Goal: Obtain resource: Download file/media

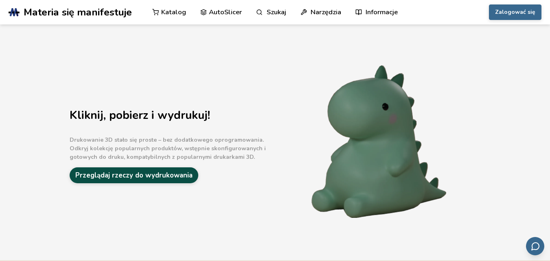
click at [145, 176] on font "Przeglądaj rzeczy do wydrukowania" at bounding box center [133, 175] width 117 height 9
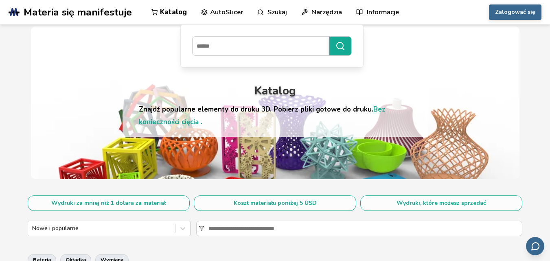
click at [169, 14] on font "Katalog" at bounding box center [173, 11] width 27 height 9
click at [176, 13] on font "Katalog" at bounding box center [173, 11] width 27 height 9
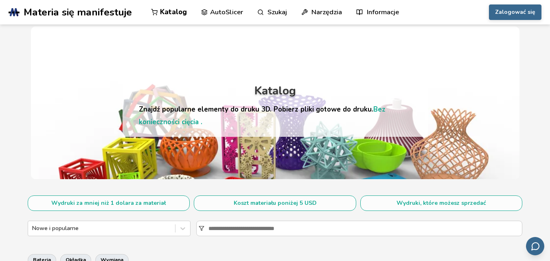
click at [371, 110] on font "Bez konieczności cięcia ." at bounding box center [262, 116] width 247 height 22
click at [520, 11] on font "Zalogować się" at bounding box center [515, 12] width 40 height 8
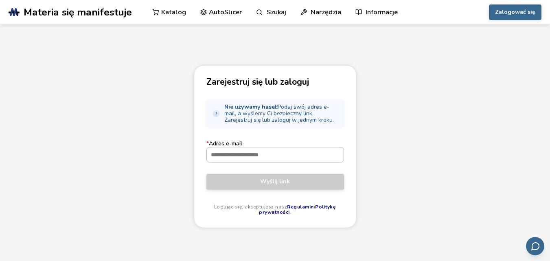
click at [247, 158] on input "* Adres e-mail" at bounding box center [275, 154] width 137 height 15
type input "**********"
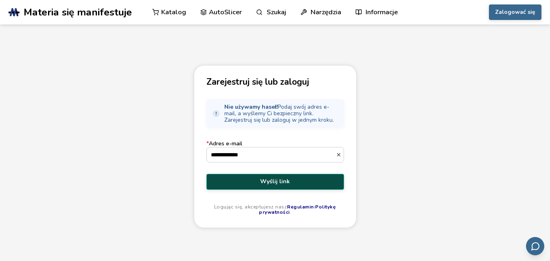
click at [275, 182] on font "Wyślij link" at bounding box center [275, 182] width 30 height 8
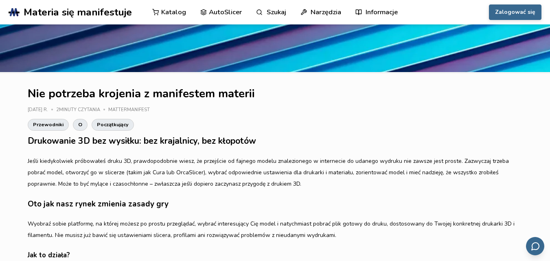
scroll to position [108, 0]
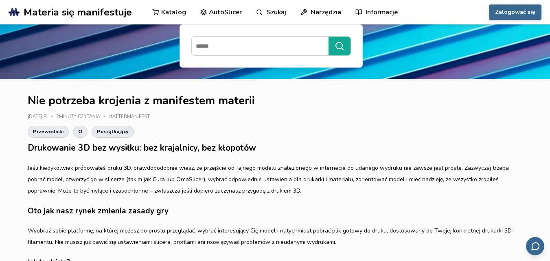
click at [276, 12] on font "Szukaj" at bounding box center [277, 11] width 20 height 9
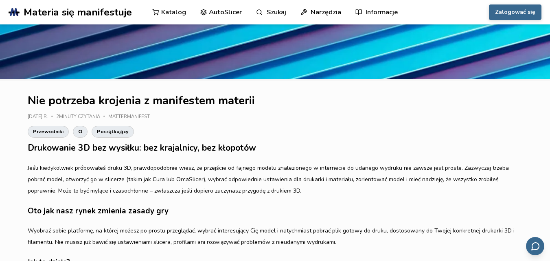
click at [172, 12] on font "Katalog" at bounding box center [173, 11] width 25 height 9
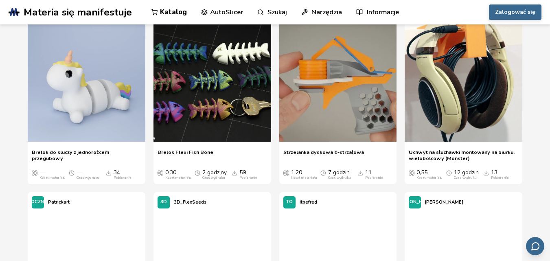
scroll to position [2390, 0]
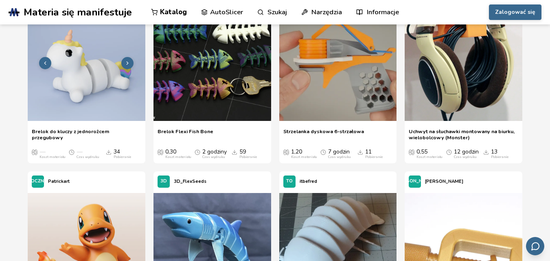
click at [128, 63] on polyline at bounding box center [128, 62] width 2 height 3
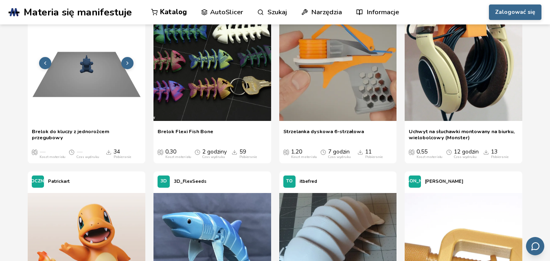
click at [128, 63] on polyline at bounding box center [128, 62] width 2 height 3
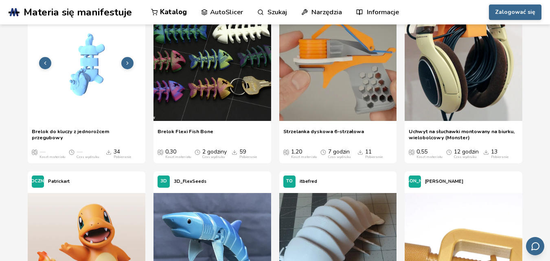
click at [128, 63] on polyline at bounding box center [128, 62] width 2 height 3
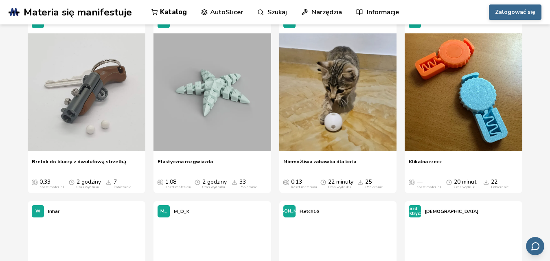
scroll to position [3302, 0]
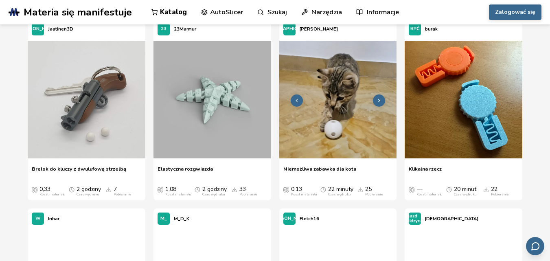
click at [341, 110] on img at bounding box center [338, 100] width 118 height 118
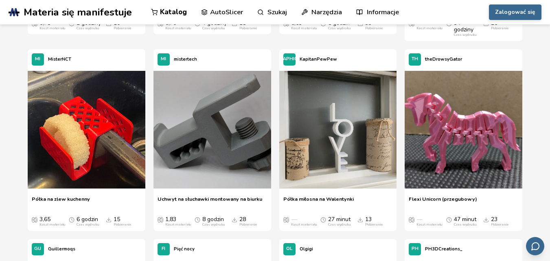
scroll to position [5772, 0]
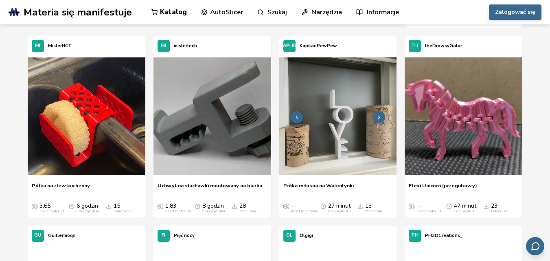
click at [336, 123] on img at bounding box center [338, 116] width 118 height 118
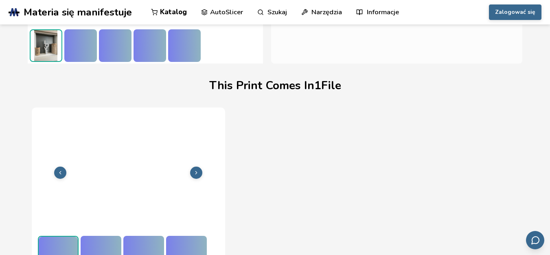
scroll to position [225, 0]
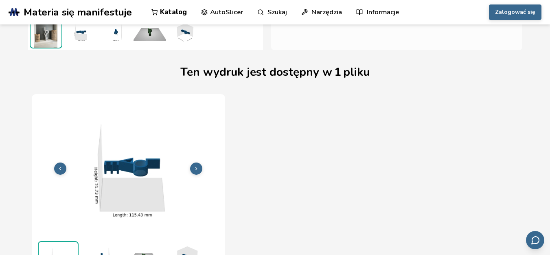
click at [195, 167] on icon at bounding box center [196, 169] width 6 height 6
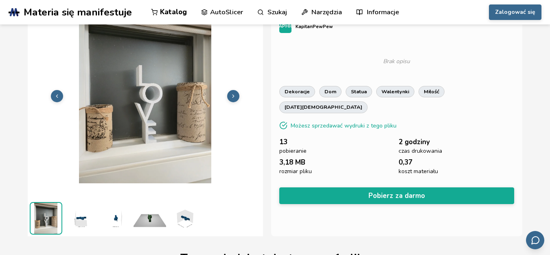
scroll to position [44, 0]
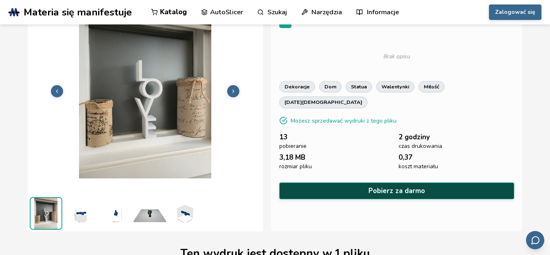
click at [402, 186] on font "Pobierz za darmo" at bounding box center [397, 190] width 57 height 9
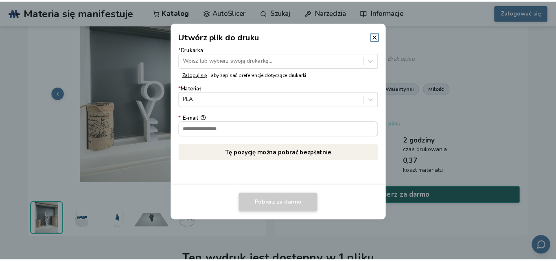
scroll to position [42, 0]
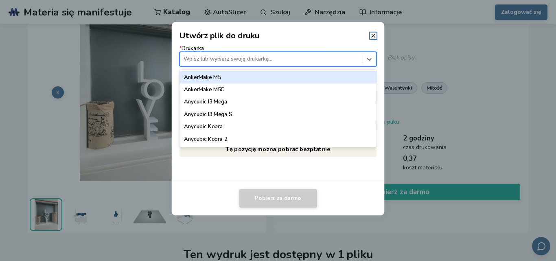
click at [274, 60] on div at bounding box center [271, 59] width 174 height 8
type input "**"
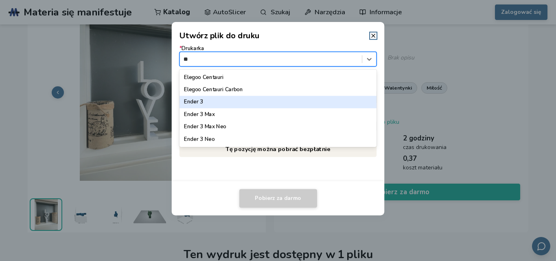
click at [202, 100] on font "Ender 3" at bounding box center [193, 101] width 19 height 7
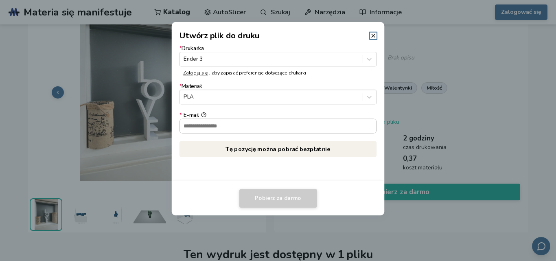
click at [220, 127] on input "* E-mail" at bounding box center [278, 126] width 197 height 14
type input "**********"
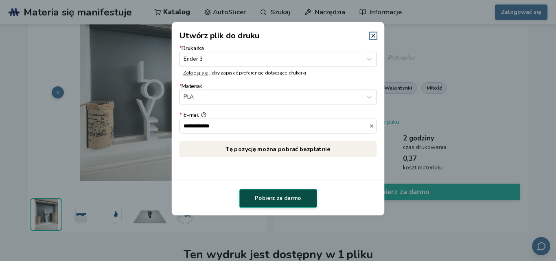
click at [280, 198] on font "Pobierz za darmo" at bounding box center [278, 198] width 46 height 7
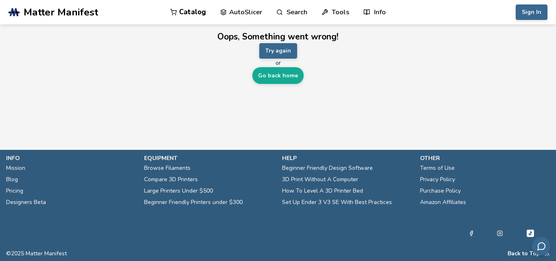
scroll to position [0, 0]
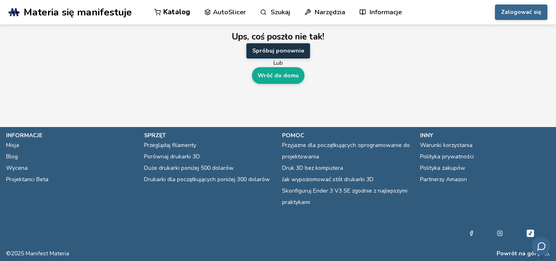
click at [284, 51] on font "Spróbuj ponownie" at bounding box center [278, 51] width 52 height 8
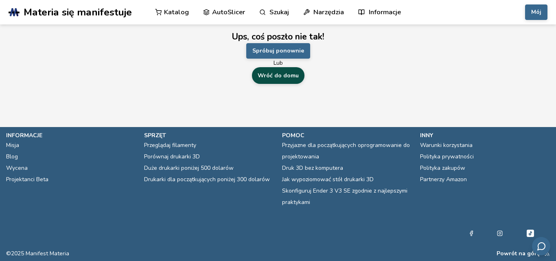
click at [281, 74] on font "Wróć do domu" at bounding box center [278, 76] width 41 height 8
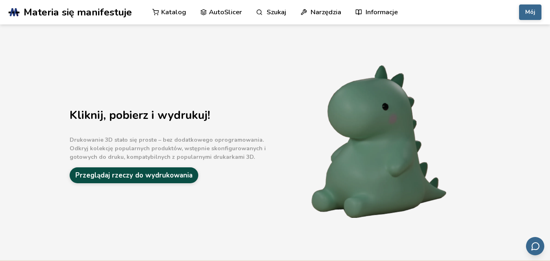
click at [165, 178] on font "Przeglądaj rzeczy do wydrukowania" at bounding box center [133, 175] width 117 height 9
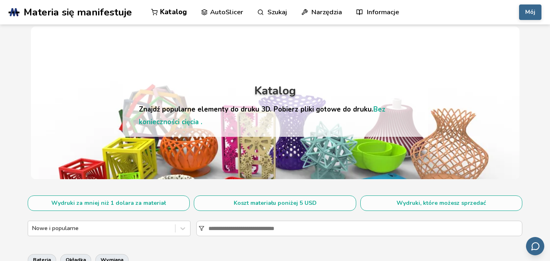
click at [375, 108] on font "Bez konieczności cięcia ." at bounding box center [262, 116] width 247 height 22
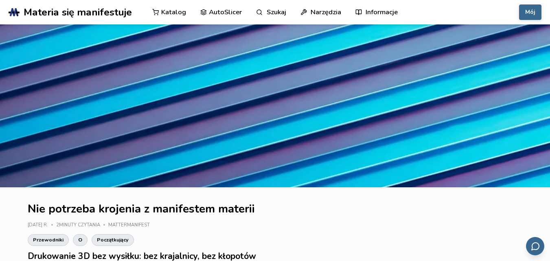
click at [170, 12] on font "Katalog" at bounding box center [173, 11] width 25 height 9
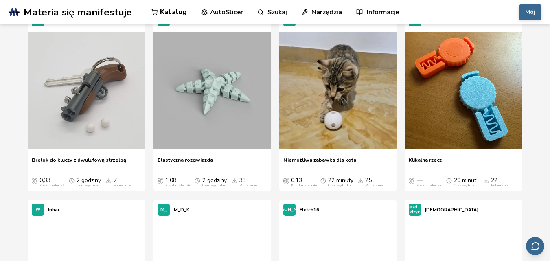
scroll to position [3325, 0]
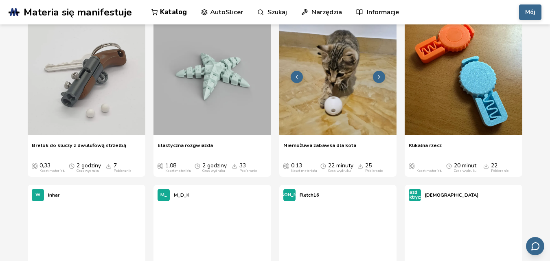
click at [331, 102] on img at bounding box center [338, 76] width 118 height 118
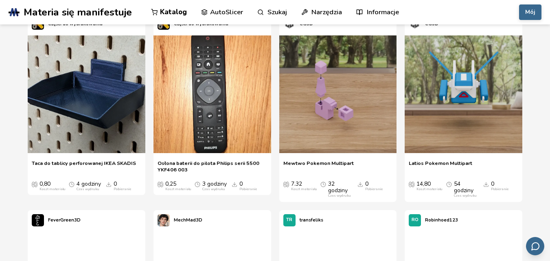
scroll to position [4426, 0]
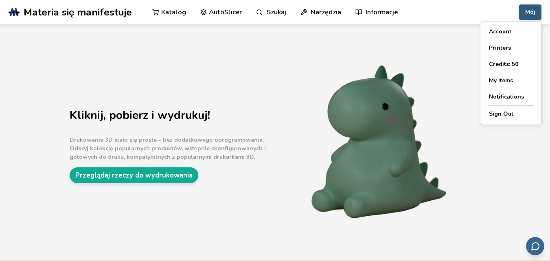
click at [531, 12] on font "Mój" at bounding box center [530, 12] width 10 height 8
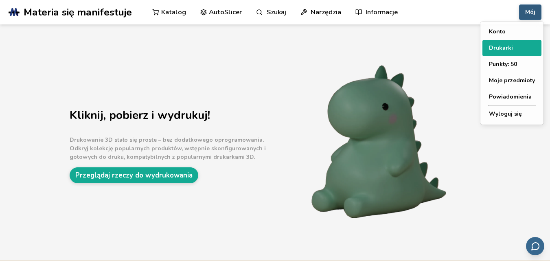
click at [502, 48] on font "Drukarki" at bounding box center [501, 48] width 24 height 8
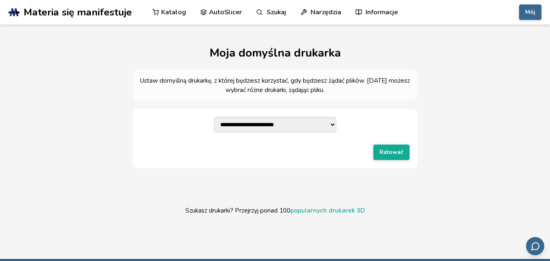
click at [330, 125] on select "**********" at bounding box center [275, 124] width 122 height 15
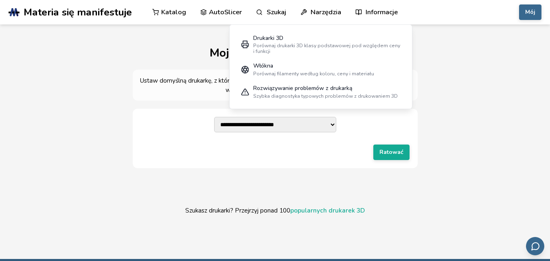
select select "**********"
click at [214, 117] on select "**********" at bounding box center [275, 124] width 122 height 15
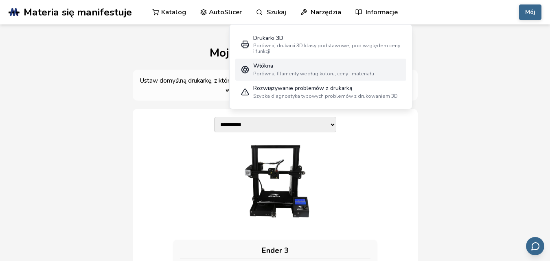
click at [275, 72] on font "Porównaj filamenty według koloru, ceny i materiału" at bounding box center [313, 73] width 121 height 7
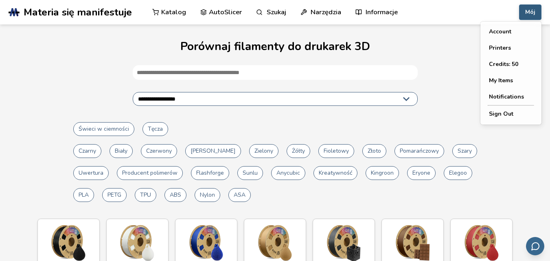
click at [525, 11] on button "Mój" at bounding box center [530, 11] width 22 height 15
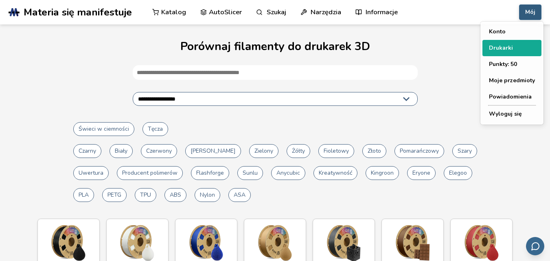
click at [506, 46] on font "Drukarki" at bounding box center [501, 48] width 24 height 8
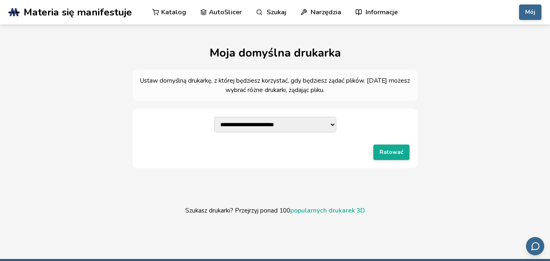
click at [282, 126] on select "**********" at bounding box center [275, 124] width 122 height 15
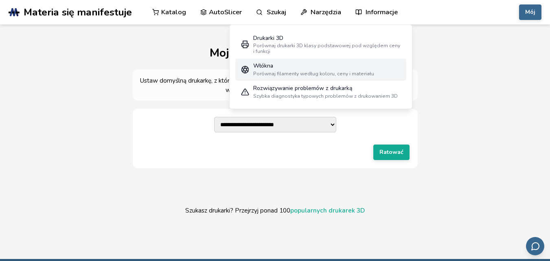
select select "**********"
click at [214, 117] on select "**********" at bounding box center [275, 124] width 122 height 15
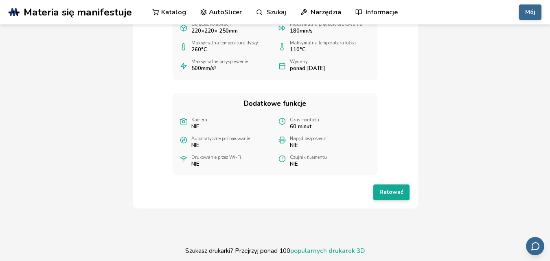
scroll to position [248, 0]
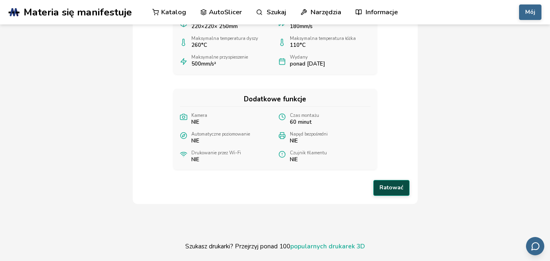
click at [393, 189] on font "Ratować" at bounding box center [392, 188] width 24 height 8
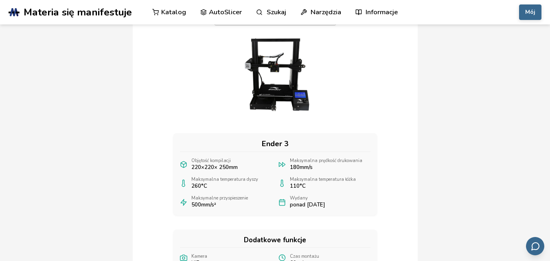
scroll to position [0, 0]
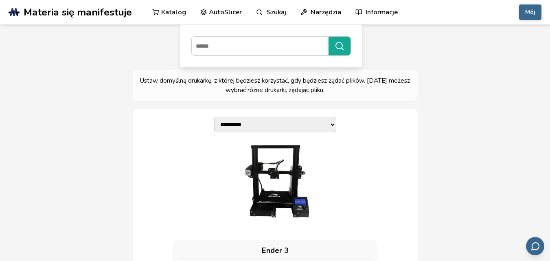
click at [174, 12] on font "Katalog" at bounding box center [173, 11] width 25 height 9
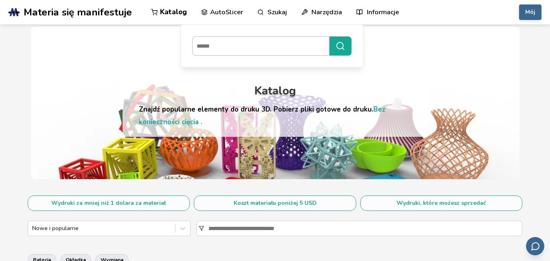
click at [284, 47] on input at bounding box center [259, 46] width 133 height 15
click at [340, 48] on icon "submit" at bounding box center [341, 46] width 10 height 10
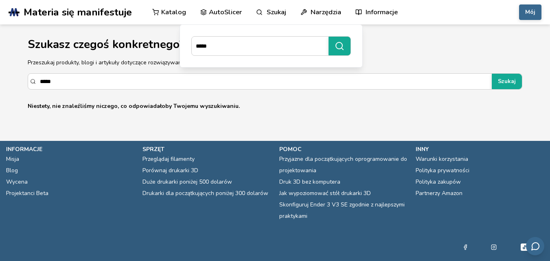
drag, startPoint x: 214, startPoint y: 50, endPoint x: 187, endPoint y: 48, distance: 27.4
click at [187, 48] on div "*****" at bounding box center [271, 46] width 171 height 31
type input "****"
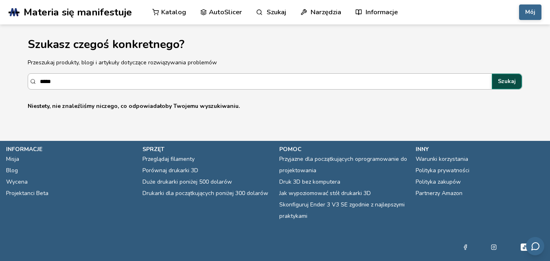
click at [511, 81] on font "Szukaj" at bounding box center [507, 81] width 18 height 8
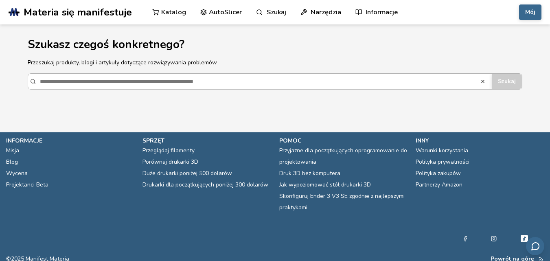
click at [221, 87] on input "*****" at bounding box center [260, 81] width 441 height 15
click at [180, 11] on font "Katalog" at bounding box center [173, 11] width 25 height 9
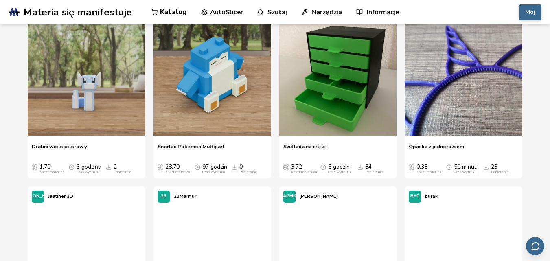
scroll to position [3246, 0]
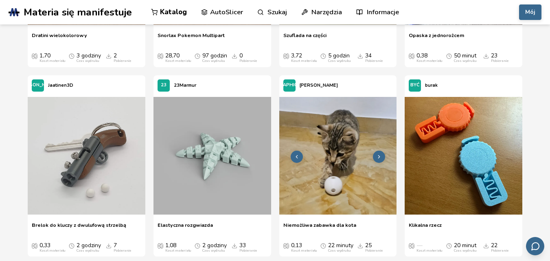
click at [335, 169] on img at bounding box center [338, 156] width 118 height 118
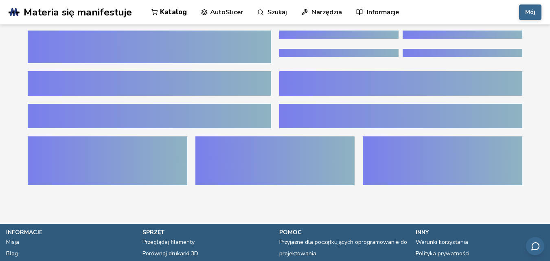
click at [276, 43] on div at bounding box center [275, 47] width 495 height 33
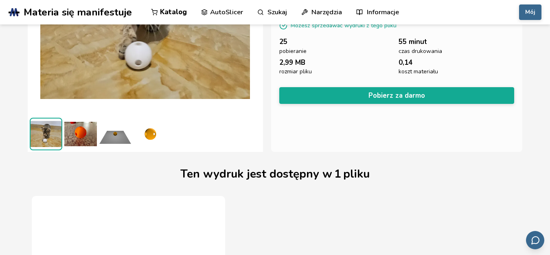
scroll to position [110, 0]
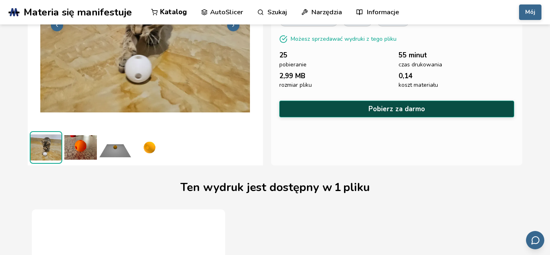
click at [394, 105] on font "Pobierz za darmo" at bounding box center [397, 108] width 57 height 9
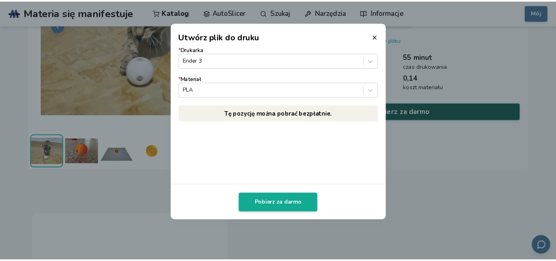
scroll to position [108, 0]
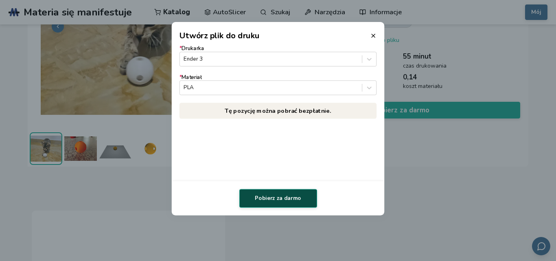
click at [284, 198] on font "Pobierz za darmo" at bounding box center [278, 198] width 46 height 7
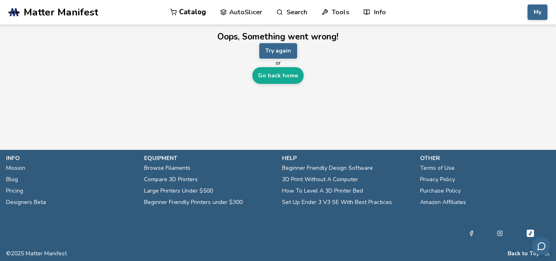
scroll to position [0, 0]
